Goal: Task Accomplishment & Management: Manage account settings

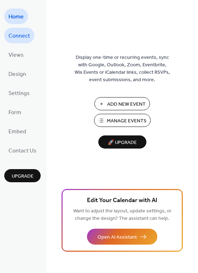
click at [23, 35] on span "Connect" at bounding box center [19, 35] width 22 height 11
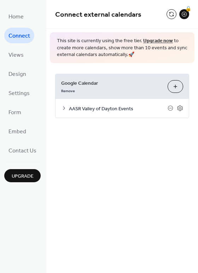
click at [142, 105] on span "AASR Valley of Dayton Events" at bounding box center [118, 108] width 99 height 7
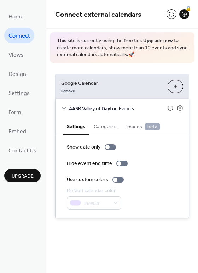
click at [108, 126] on button "Categories" at bounding box center [106, 125] width 33 height 16
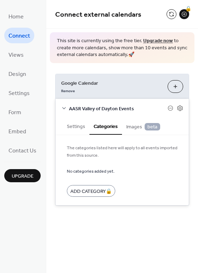
click at [136, 126] on span "Images beta" at bounding box center [143, 127] width 34 height 8
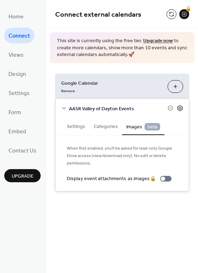
click at [182, 108] on icon at bounding box center [180, 108] width 6 height 6
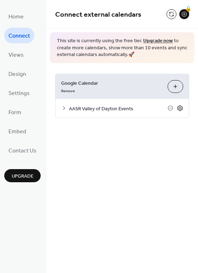
click at [182, 108] on icon at bounding box center [180, 108] width 6 height 6
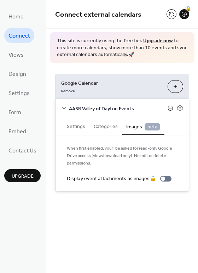
click at [171, 108] on icon at bounding box center [171, 108] width 6 height 6
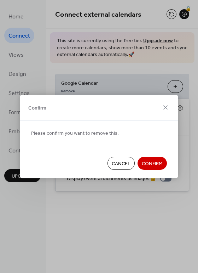
click at [121, 160] on span "Cancel" at bounding box center [121, 163] width 19 height 7
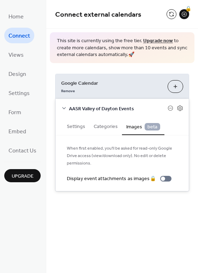
click at [28, 175] on span "Upgrade" at bounding box center [23, 175] width 22 height 7
